Goal: Information Seeking & Learning: Compare options

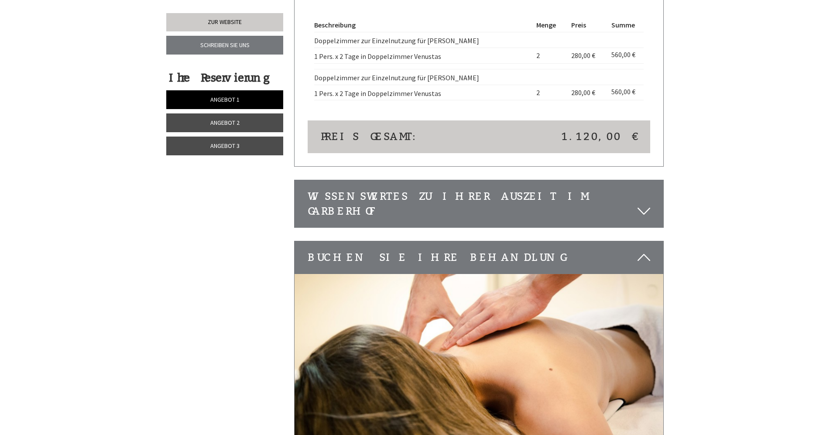
scroll to position [2487, 0]
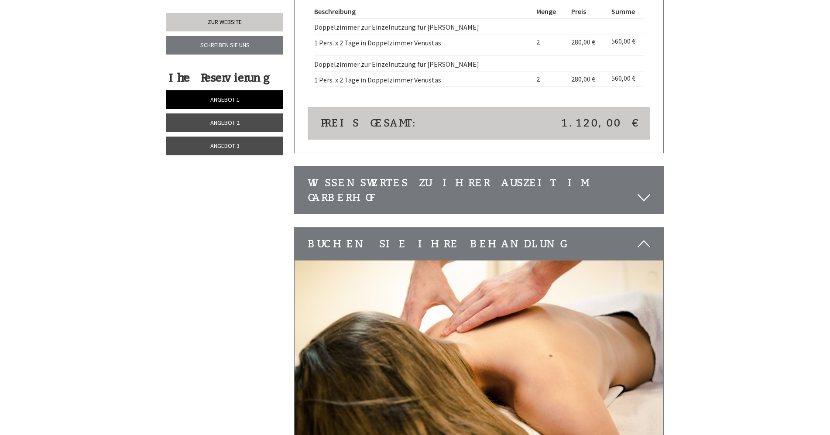
click at [642, 190] on icon at bounding box center [643, 197] width 13 height 15
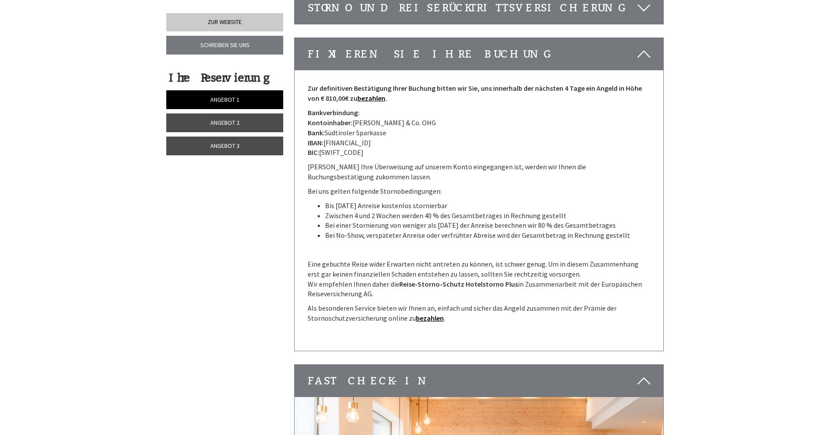
scroll to position [3229, 0]
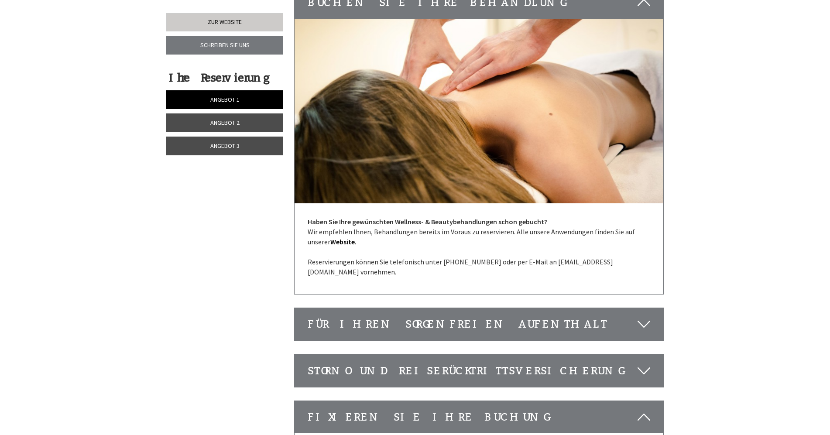
click at [217, 96] on span "Angebot 1" at bounding box center [224, 100] width 29 height 8
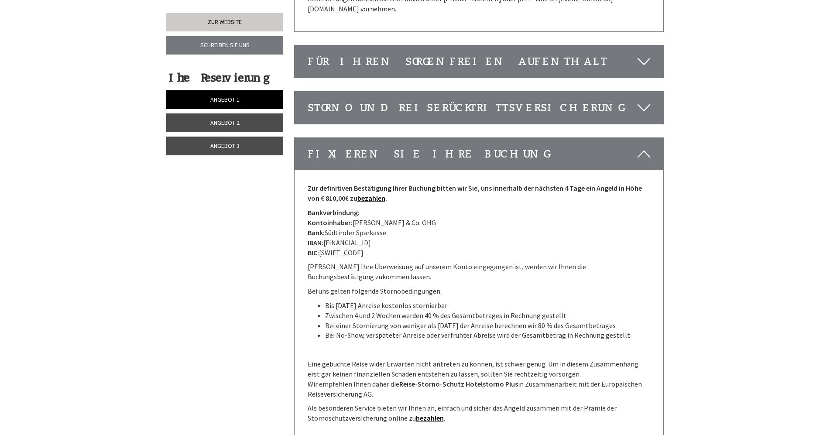
click at [222, 117] on link "Angebot 2" at bounding box center [224, 122] width 117 height 19
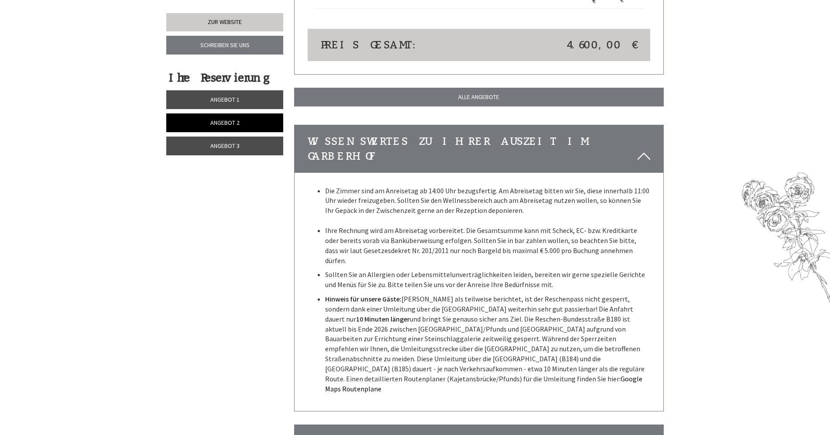
scroll to position [1220, 0]
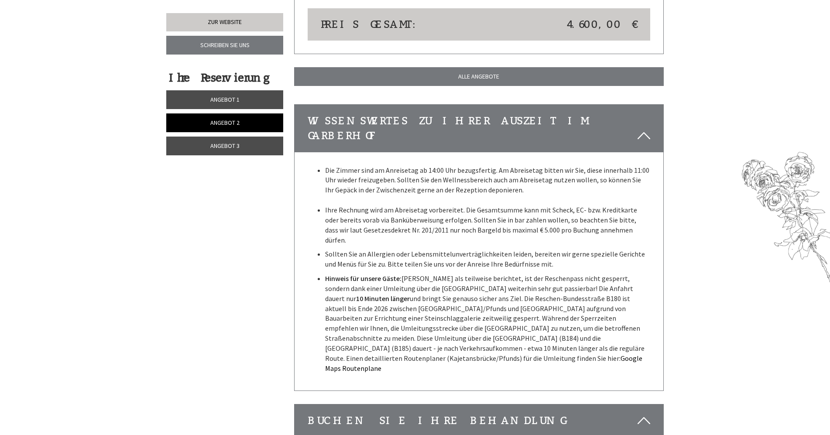
click at [542, 249] on p "Sollten Sie an Allergien oder Lebensmittelunverträglichkeiten leiden, bereiten …" at bounding box center [487, 259] width 325 height 20
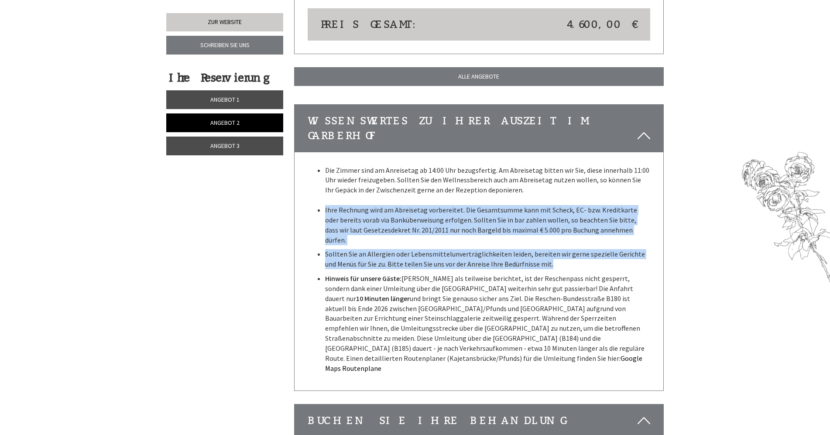
drag, startPoint x: 543, startPoint y: 230, endPoint x: 313, endPoint y: 185, distance: 234.7
click at [313, 185] on ul "Die Zimmer sind am Anreisetag ab 14:00 Uhr bezugsfertig. Am Abreisetag bitten w…" at bounding box center [479, 269] width 343 height 208
copy ul "Ihre Rechnung wird am Abreisetag vorbereitet. Die Gesamtsumme kann mit Scheck, …"
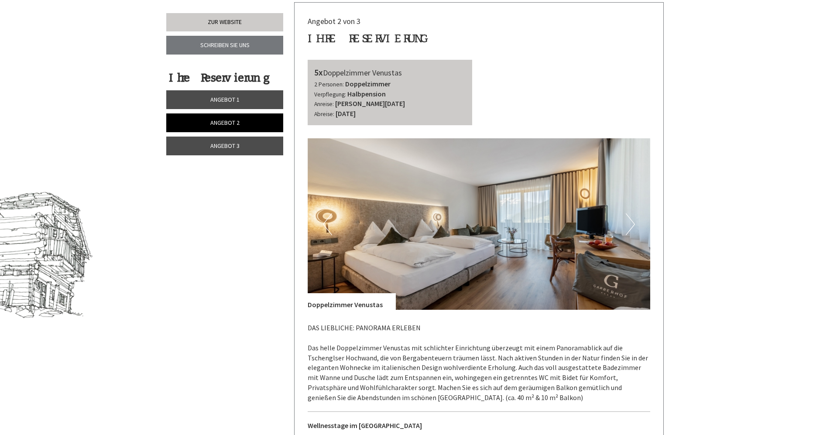
scroll to position [436, 0]
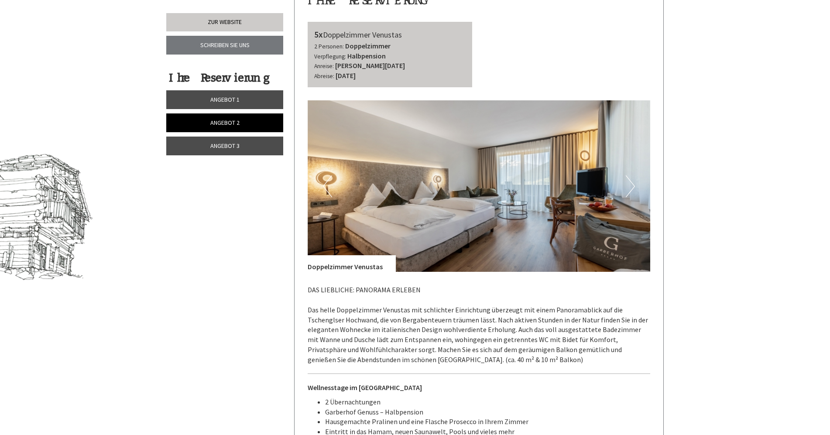
click at [234, 143] on span "Angebot 3" at bounding box center [224, 146] width 29 height 8
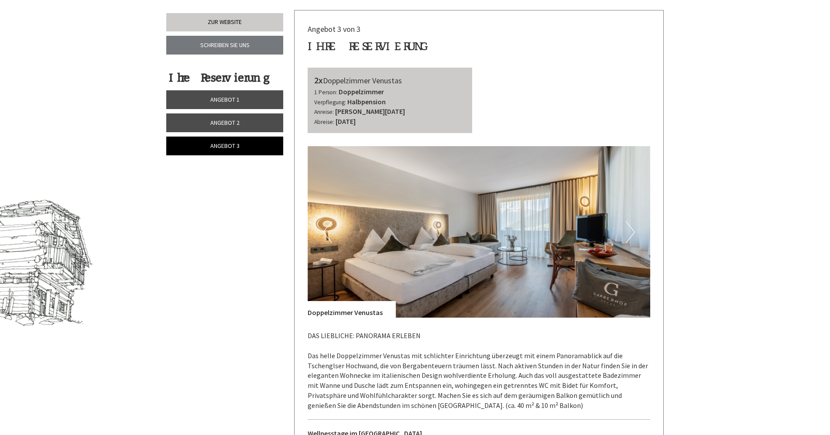
click at [238, 120] on span "Angebot 2" at bounding box center [224, 123] width 29 height 8
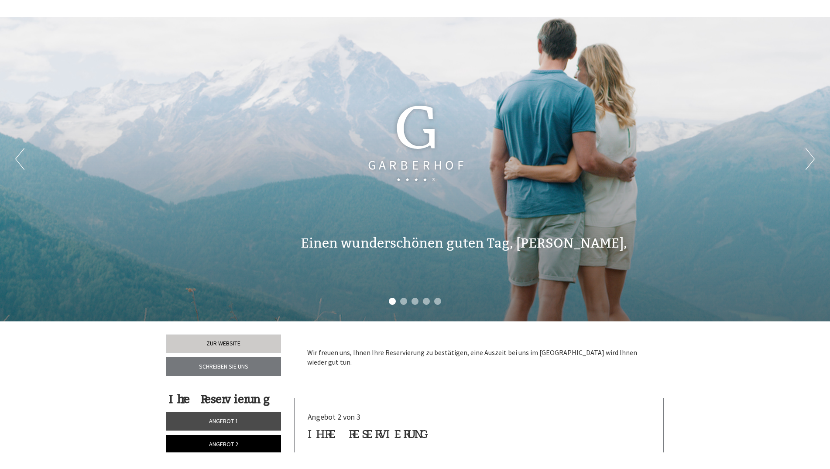
scroll to position [0, 0]
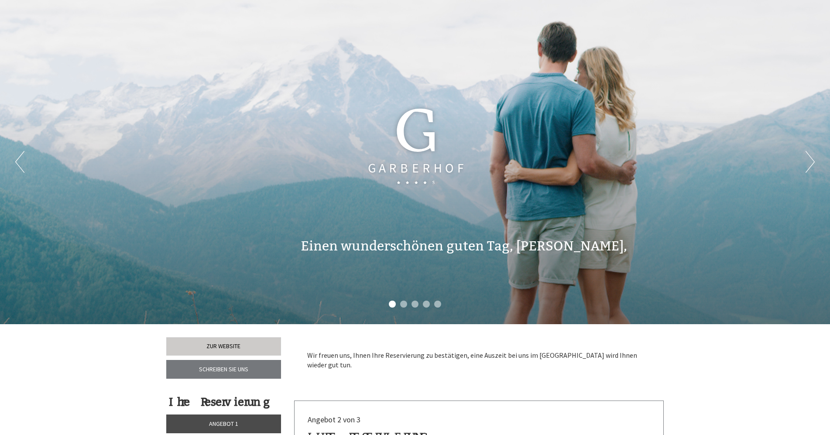
click at [807, 158] on button "Next" at bounding box center [809, 162] width 9 height 22
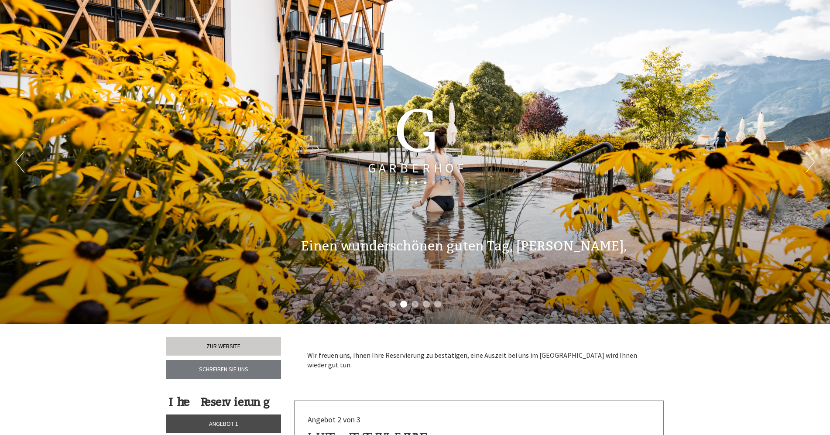
click at [806, 158] on button "Next" at bounding box center [809, 162] width 9 height 22
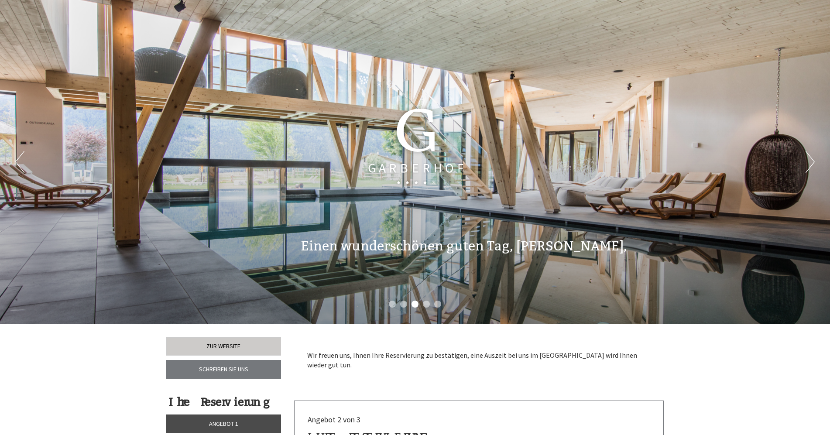
click at [806, 158] on button "Next" at bounding box center [809, 162] width 9 height 22
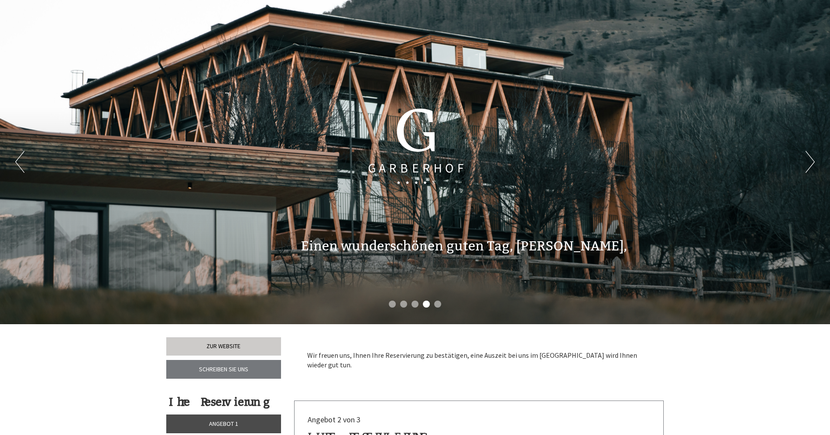
click at [806, 159] on button "Next" at bounding box center [809, 162] width 9 height 22
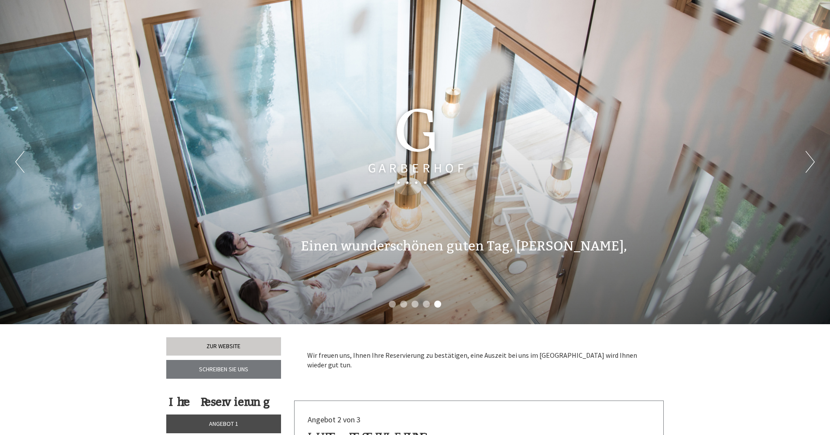
click at [806, 159] on button "Next" at bounding box center [809, 162] width 9 height 22
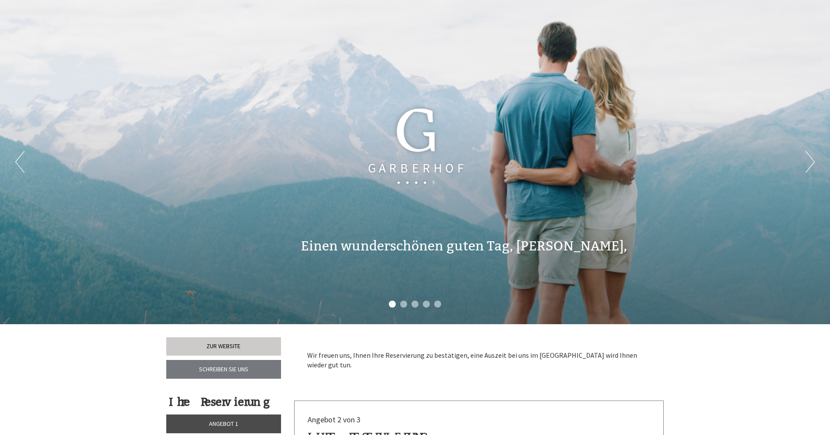
click at [806, 159] on button "Next" at bounding box center [809, 162] width 9 height 22
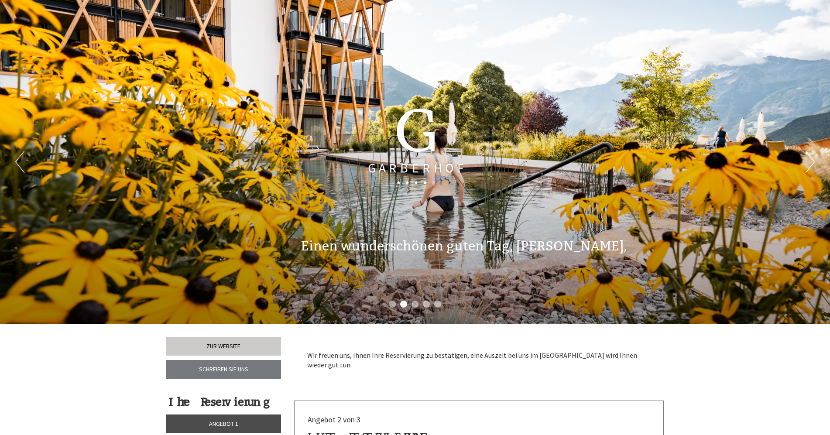
click at [806, 159] on button "Next" at bounding box center [809, 162] width 9 height 22
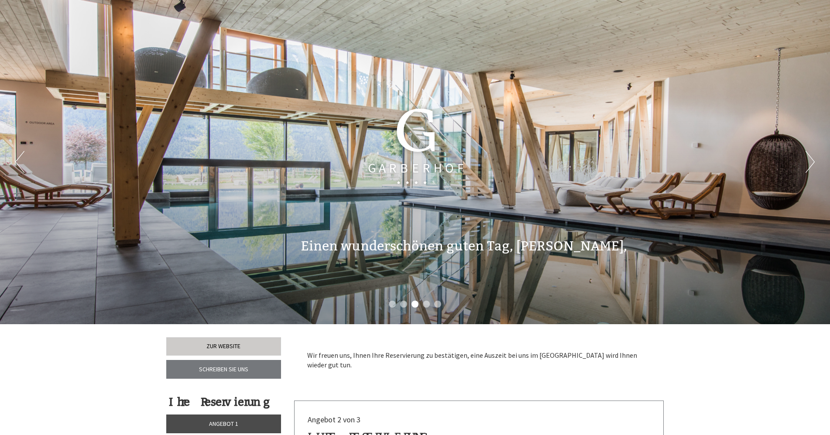
click at [806, 159] on button "Next" at bounding box center [809, 162] width 9 height 22
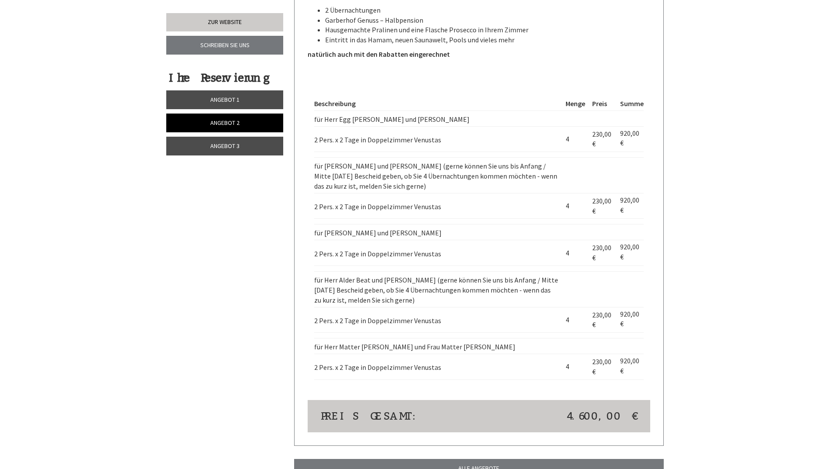
scroll to position [1091, 0]
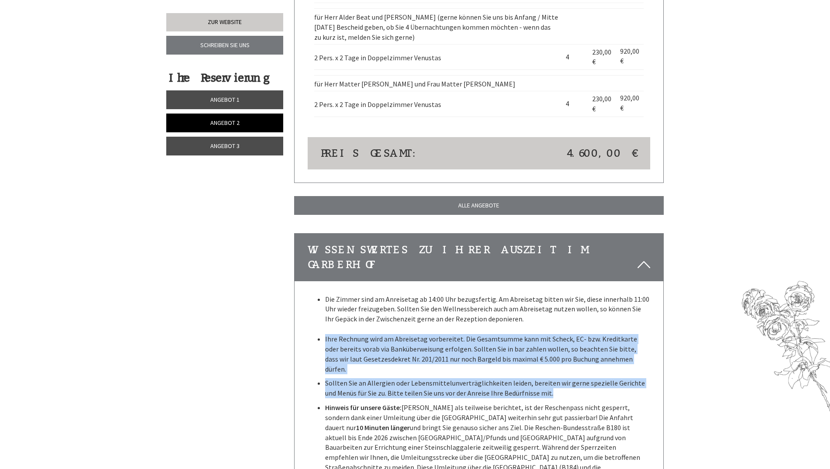
click at [244, 147] on link "Angebot 3" at bounding box center [224, 146] width 117 height 19
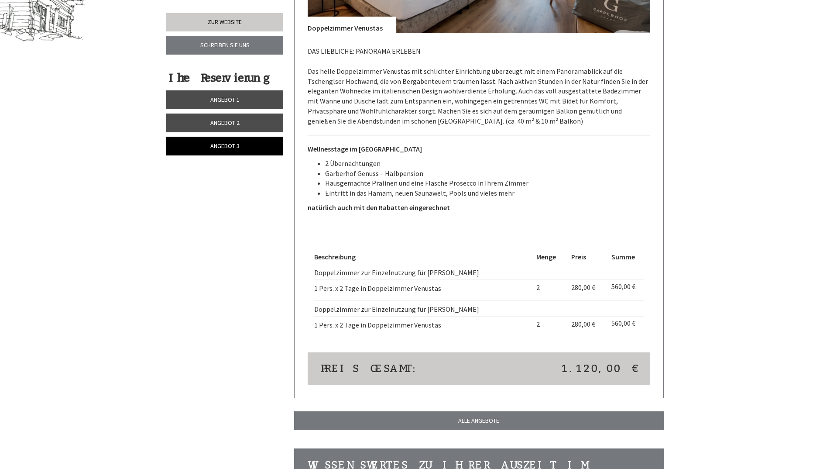
scroll to position [783, 0]
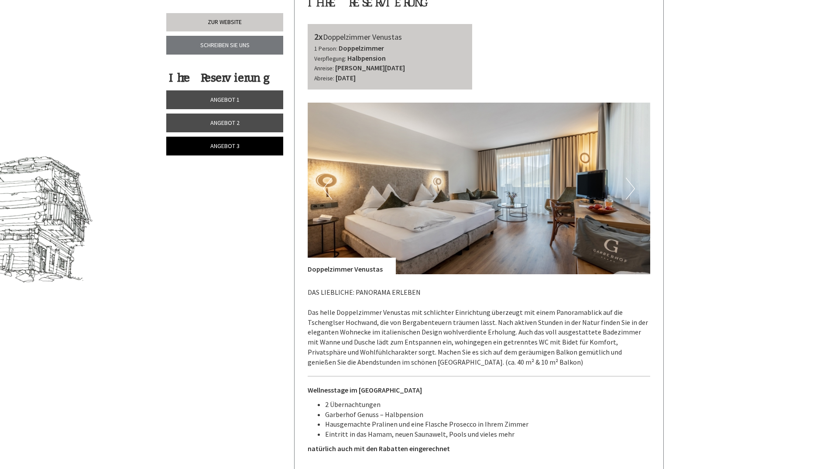
click at [207, 123] on link "Angebot 2" at bounding box center [224, 122] width 117 height 19
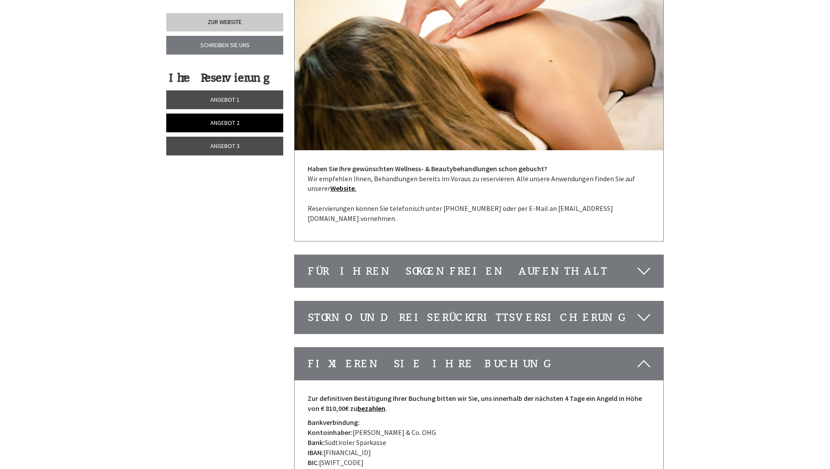
scroll to position [1699, 0]
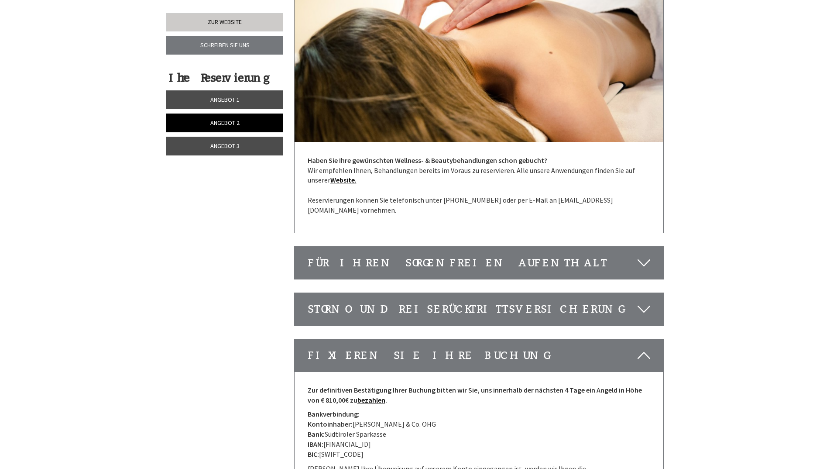
click at [645, 301] on icon at bounding box center [643, 308] width 13 height 15
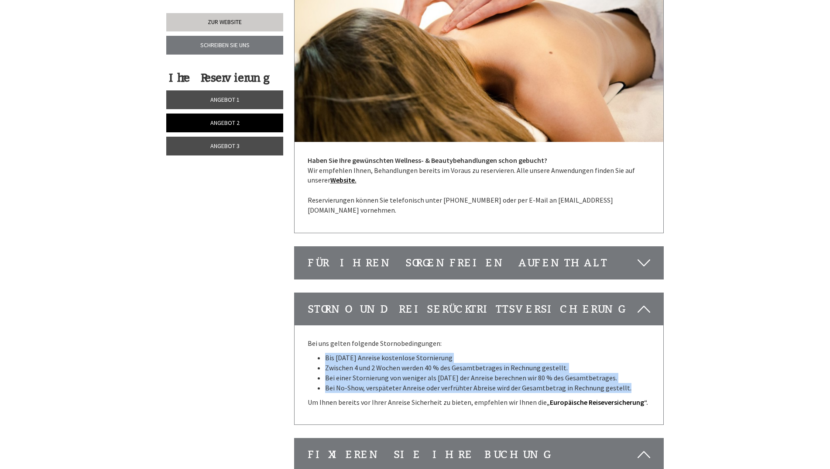
drag, startPoint x: 627, startPoint y: 332, endPoint x: 325, endPoint y: 305, distance: 303.1
click at [325, 353] on ul "Bis [DATE] Anreise kostenlose Stornierung Zwischen 4 und 2 Wochen werden 40 % d…" at bounding box center [479, 373] width 343 height 40
copy ul "Bis [DATE] Anreise kostenlose Stornierung Zwischen 4 und 2 Wochen werden 40 % d…"
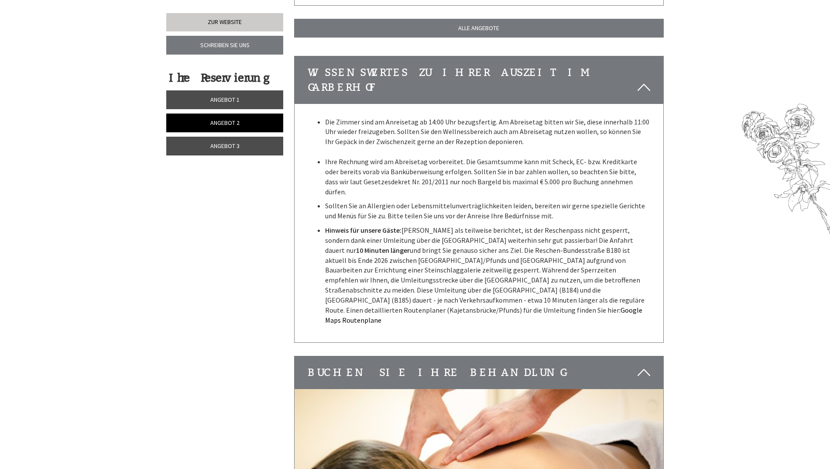
scroll to position [1263, 0]
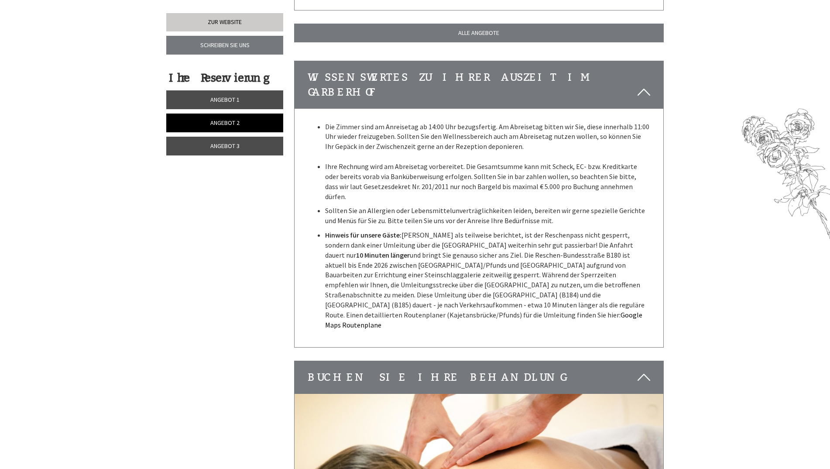
click at [552, 206] on p "Sollten Sie an Allergien oder Lebensmittelunverträglichkeiten leiden, bereiten …" at bounding box center [487, 216] width 325 height 20
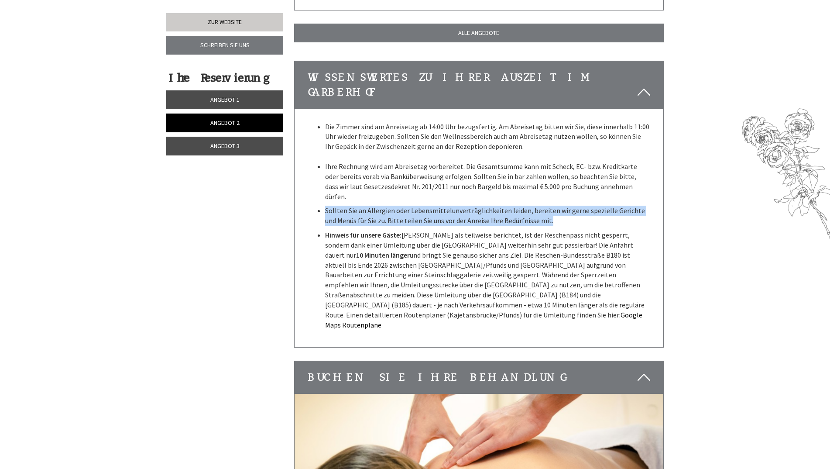
drag, startPoint x: 539, startPoint y: 187, endPoint x: 319, endPoint y: 178, distance: 220.1
click at [325, 206] on li "Sollten Sie an Allergien oder Lebensmittelunverträglichkeiten leiden, bereiten …" at bounding box center [487, 216] width 325 height 20
copy p "Sollten Sie an Allergien oder Lebensmittelunverträglichkeiten leiden, bereiten …"
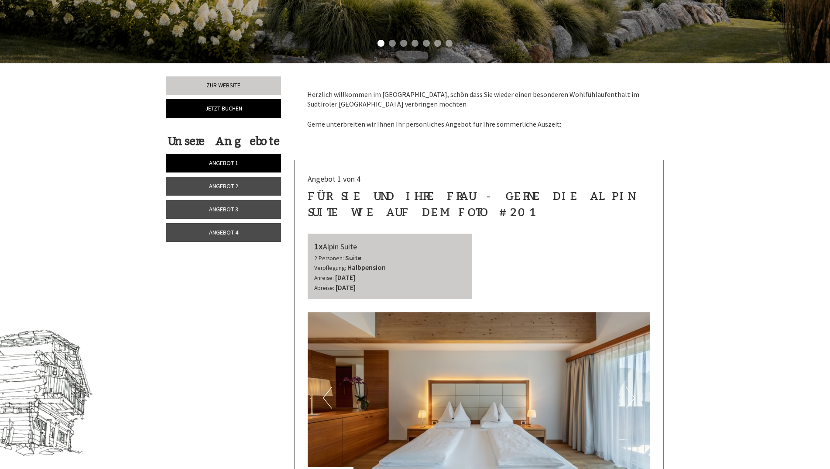
scroll to position [262, 0]
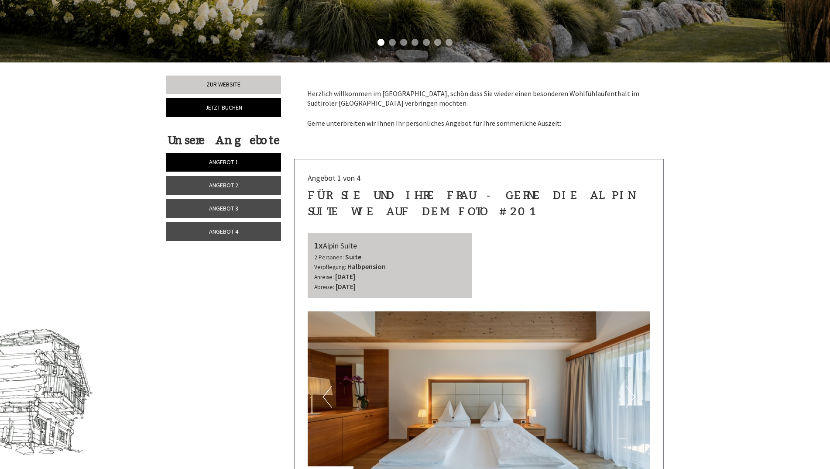
click at [232, 188] on span "Angebot 2" at bounding box center [223, 185] width 29 height 8
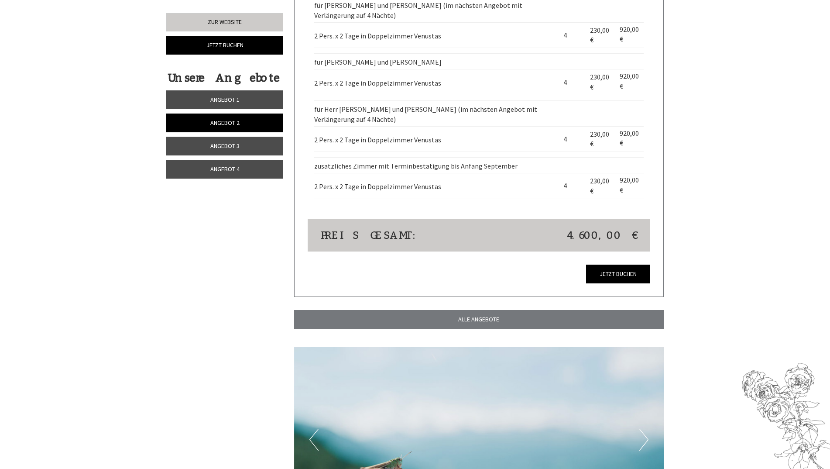
scroll to position [1031, 0]
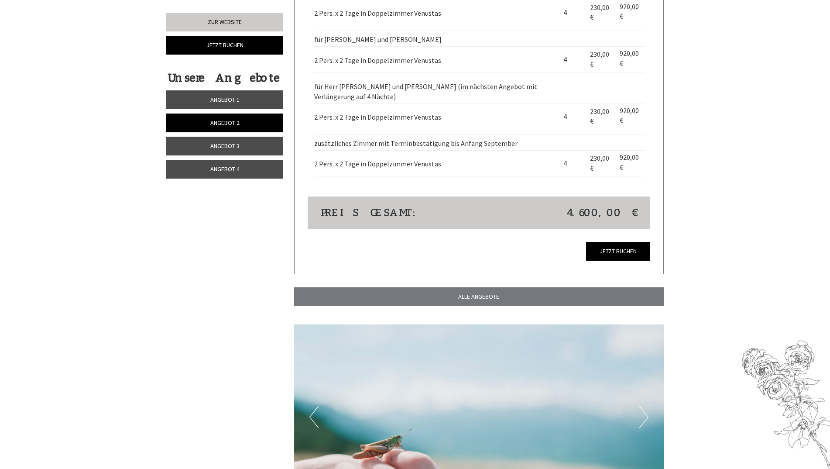
click at [233, 144] on span "Angebot 3" at bounding box center [224, 146] width 29 height 8
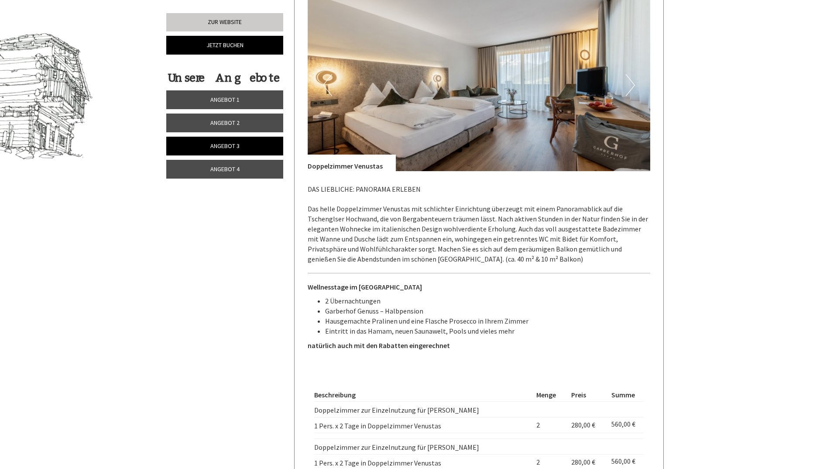
scroll to position [726, 0]
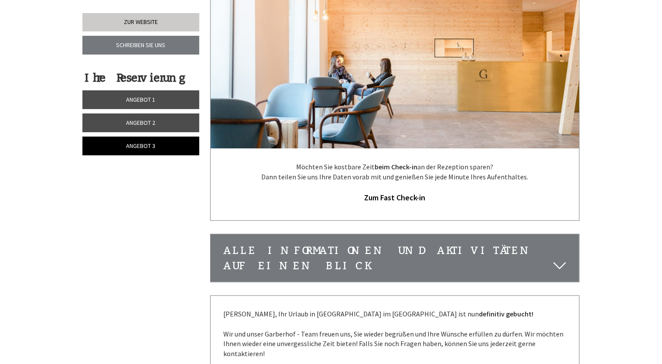
scroll to position [1920, 0]
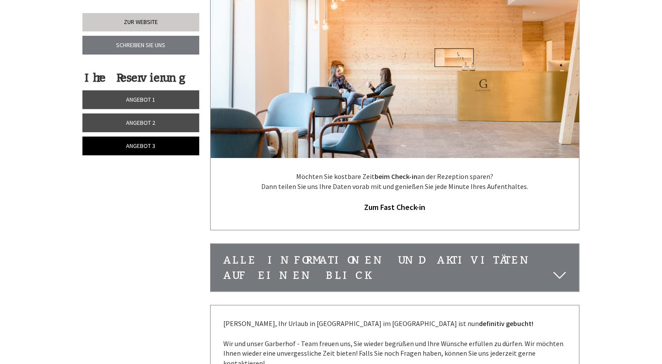
click at [134, 125] on span "Angebot 2" at bounding box center [141, 123] width 29 height 8
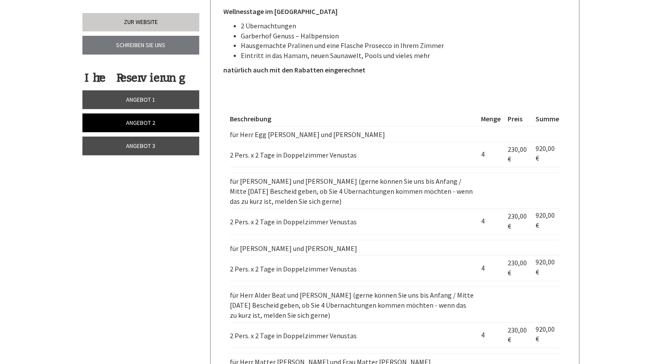
scroll to position [762, 0]
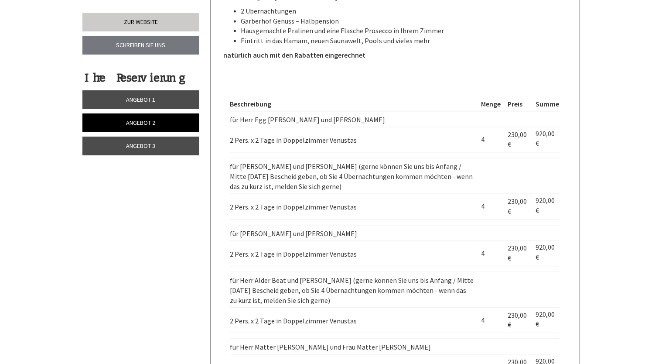
click at [110, 148] on link "Angebot 3" at bounding box center [140, 146] width 117 height 19
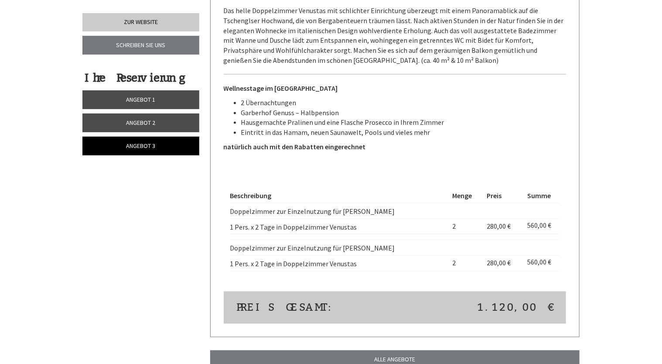
scroll to position [675, 0]
